Goal: Task Accomplishment & Management: Use online tool/utility

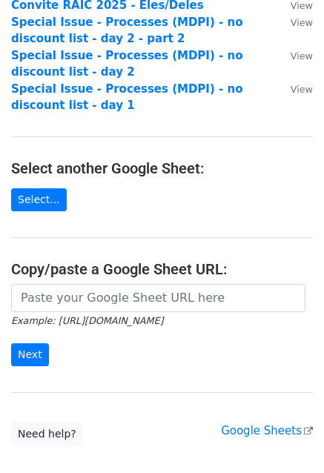
scroll to position [222, 0]
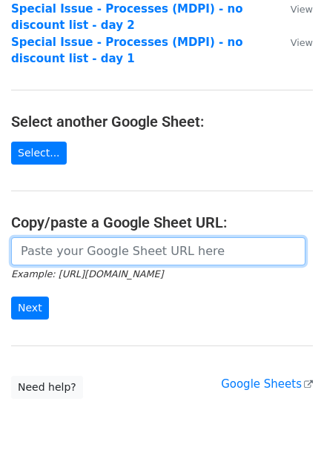
click at [62, 253] on input "url" at bounding box center [158, 251] width 294 height 28
paste input "[URL][DOMAIN_NAME]"
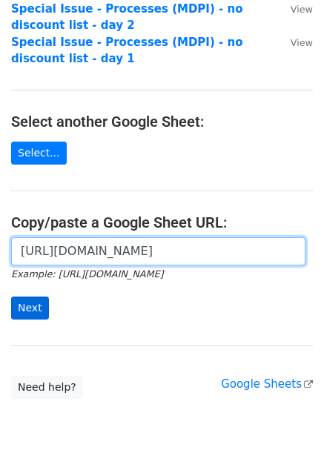
type input "[URL][DOMAIN_NAME]"
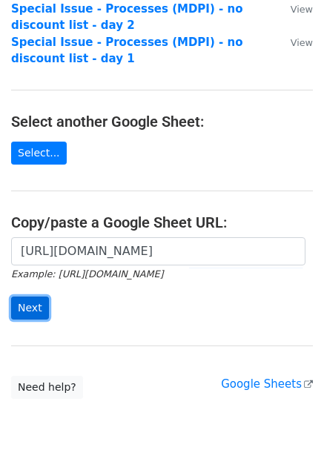
scroll to position [0, 0]
click at [36, 309] on input "Next" at bounding box center [30, 307] width 38 height 23
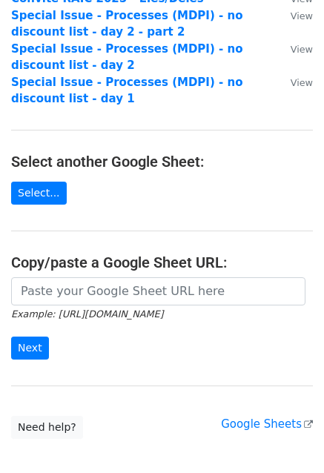
scroll to position [265, 0]
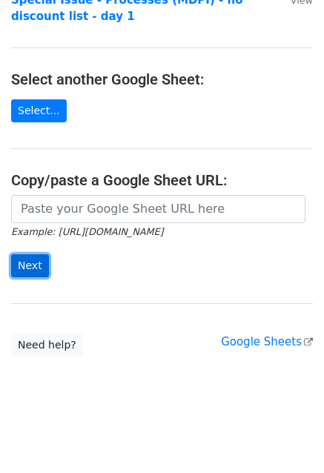
click at [36, 262] on input "Next" at bounding box center [30, 265] width 38 height 23
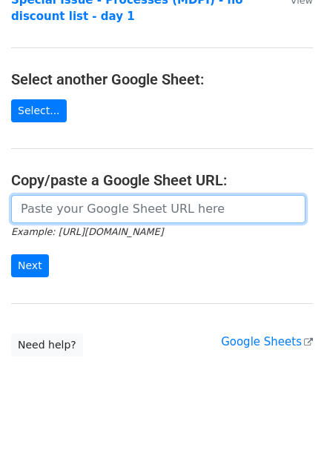
click at [107, 201] on input "url" at bounding box center [158, 209] width 294 height 28
paste input "[URL][DOMAIN_NAME]"
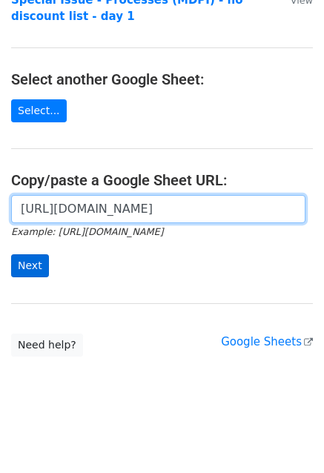
type input "https://docs.google.com/spreadsheets/d/1YriQ6jeahhsFuyysUcCNw63u2mSIE5QmuJbyO1b…"
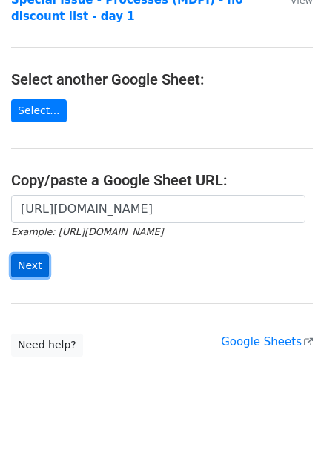
scroll to position [0, 0]
click at [25, 261] on input "Next" at bounding box center [30, 265] width 38 height 23
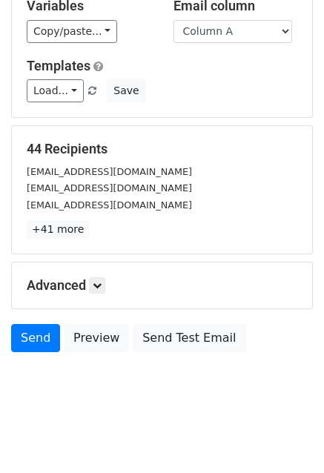
scroll to position [101, 0]
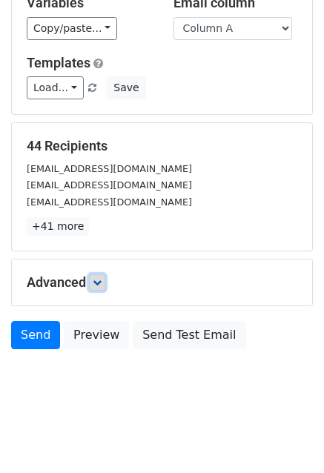
click at [101, 275] on link at bounding box center [97, 282] width 16 height 16
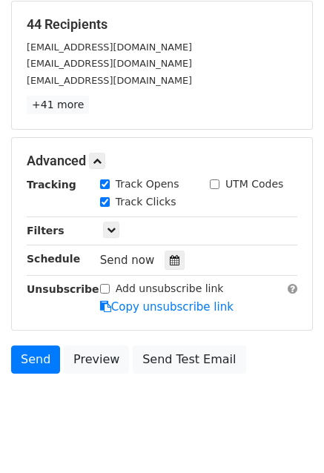
scroll to position [246, 0]
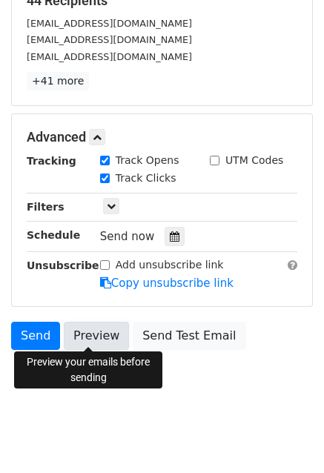
click at [99, 322] on link "Preview" at bounding box center [96, 336] width 65 height 28
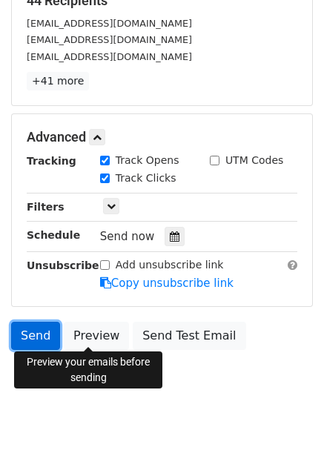
click at [33, 336] on link "Send" at bounding box center [35, 336] width 49 height 28
